Goal: Information Seeking & Learning: Learn about a topic

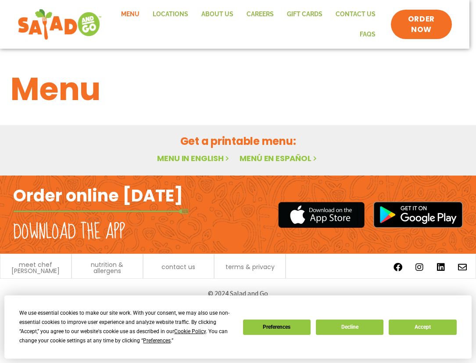
click at [213, 155] on link "Menu in English" at bounding box center [194, 158] width 74 height 11
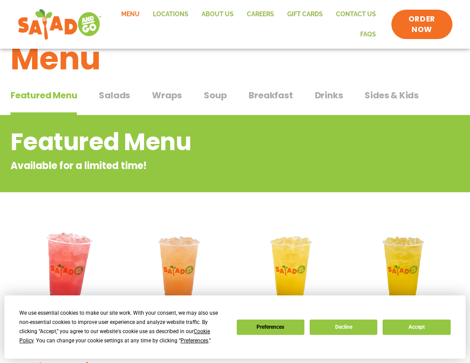
scroll to position [88, 0]
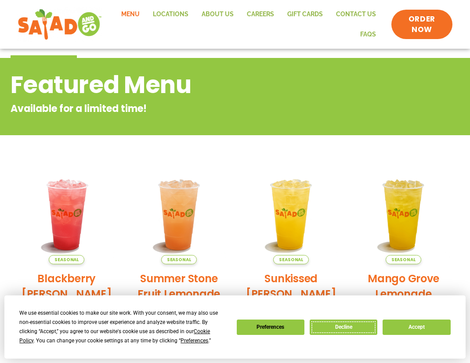
click at [356, 328] on button "Decline" at bounding box center [344, 327] width 68 height 15
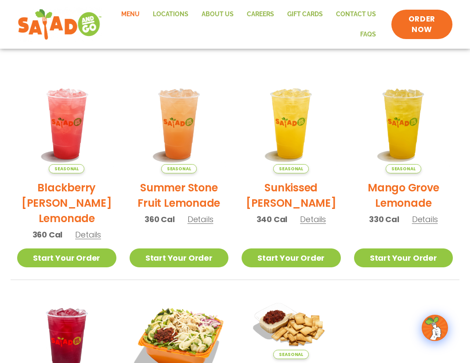
scroll to position [67, 0]
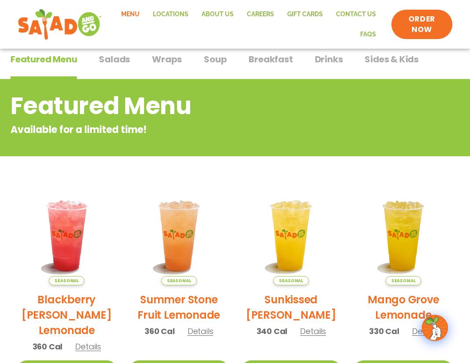
click at [106, 58] on span "Salads" at bounding box center [114, 59] width 31 height 13
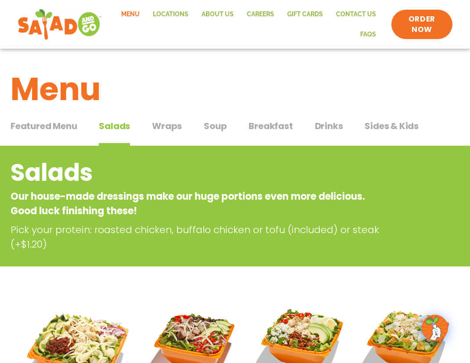
click at [167, 124] on span "Wraps" at bounding box center [167, 125] width 30 height 13
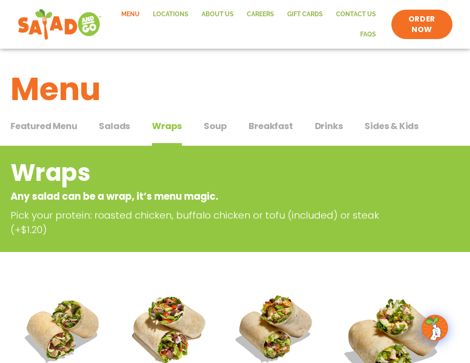
click at [221, 126] on span "Soup" at bounding box center [215, 125] width 23 height 13
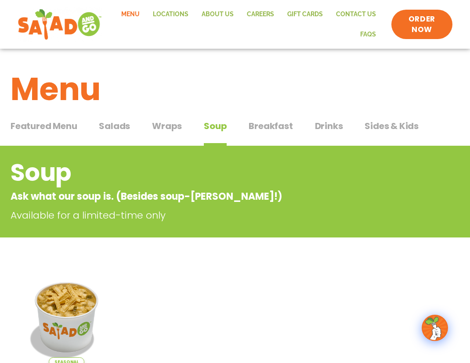
click at [275, 124] on span "Breakfast" at bounding box center [270, 125] width 44 height 13
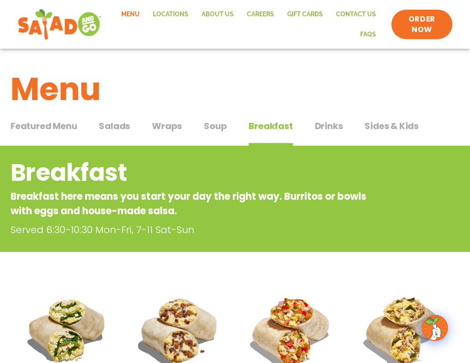
click at [113, 121] on span "Salads" at bounding box center [114, 125] width 31 height 13
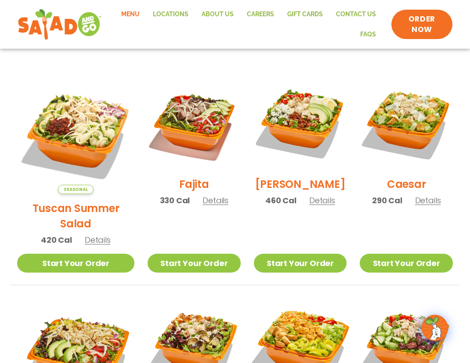
scroll to position [439, 0]
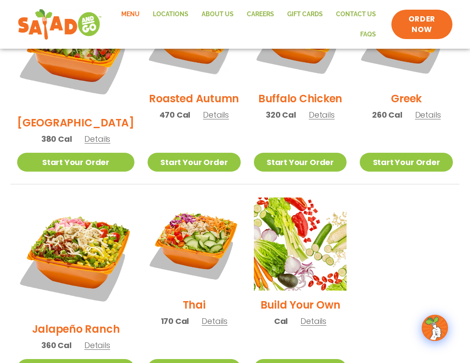
click at [148, 262] on div "Thai 170 Cal Details" at bounding box center [194, 266] width 93 height 137
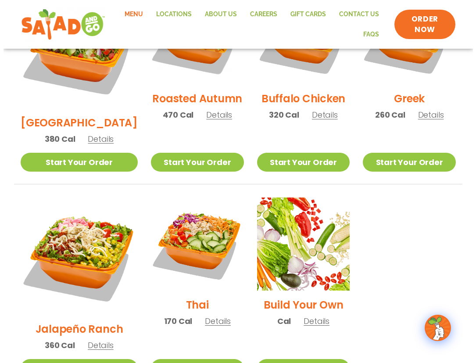
scroll to position [528, 0]
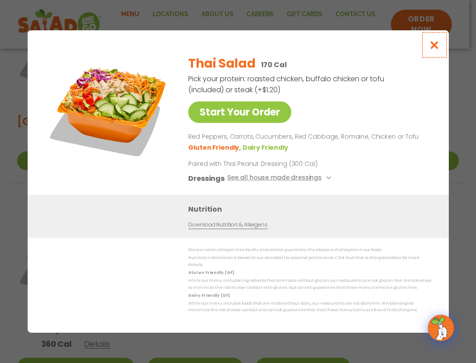
drag, startPoint x: 434, startPoint y: 48, endPoint x: 430, endPoint y: 55, distance: 8.7
click at [435, 48] on icon "Close modal" at bounding box center [434, 44] width 11 height 9
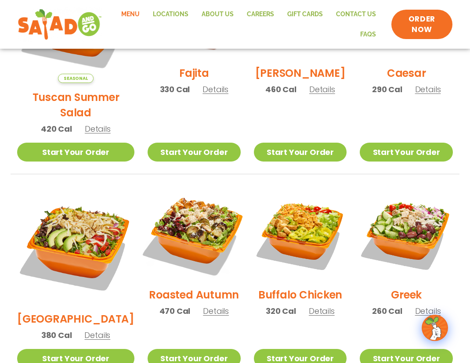
scroll to position [237, 0]
